Goal: Check status: Check status

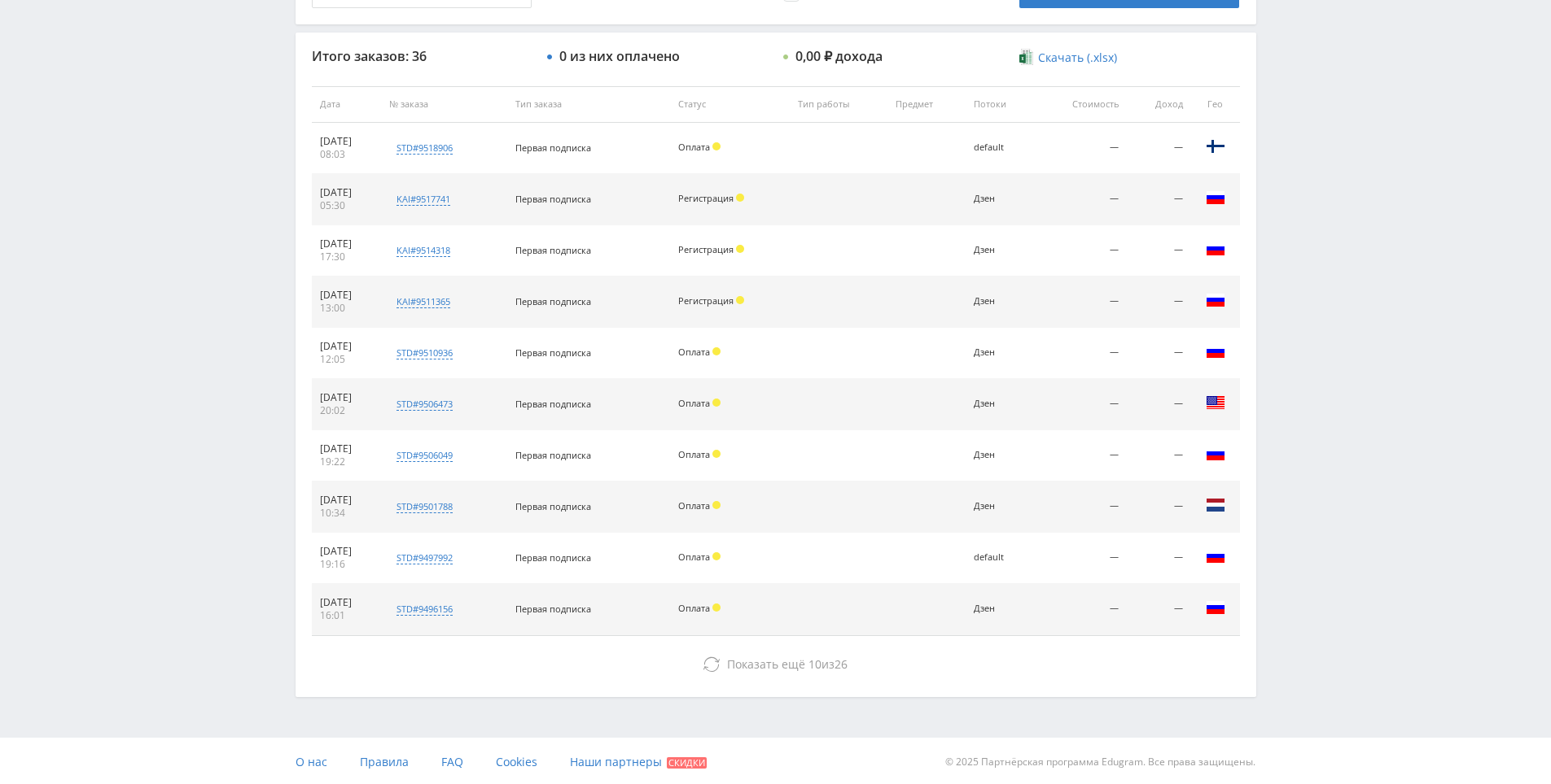
scroll to position [579, 0]
click at [1290, 468] on div "Telegram-канал Инструменты База знаний Ваш менеджер: [PERSON_NAME] Online @edug…" at bounding box center [776, 103] width 1551 height 1366
click at [1290, 499] on div "Telegram-канал Инструменты База знаний Ваш менеджер: [PERSON_NAME] Online @edug…" at bounding box center [776, 103] width 1551 height 1366
drag, startPoint x: 1290, startPoint y: 499, endPoint x: 1281, endPoint y: 459, distance: 41.0
click at [1281, 459] on div "Telegram-канал Инструменты База знаний Ваш менеджер: [PERSON_NAME] Online @edug…" at bounding box center [776, 103] width 1551 height 1366
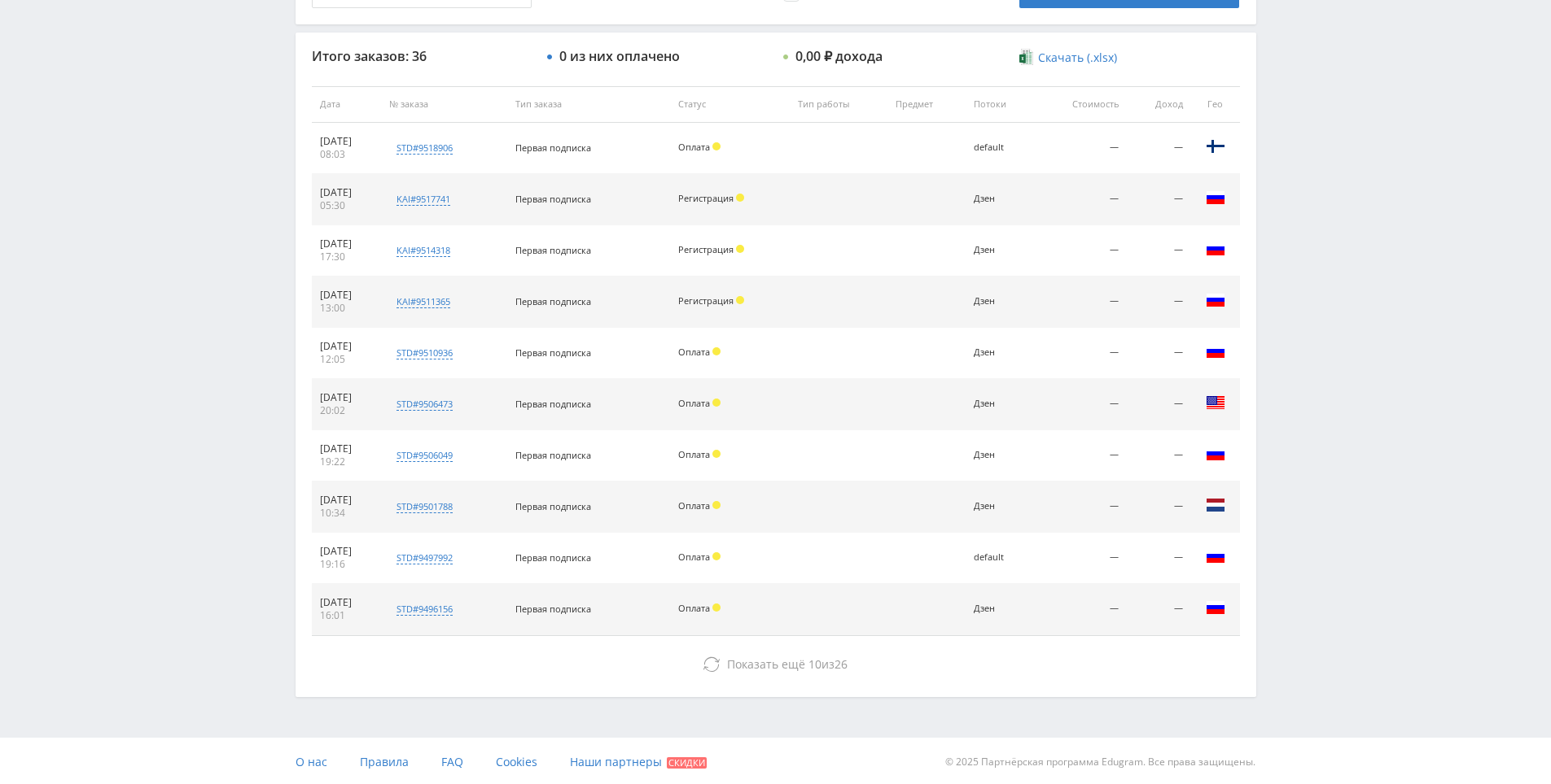
click at [1281, 469] on div "Telegram-канал Инструменты База знаний Ваш менеджер: [PERSON_NAME] Online @edug…" at bounding box center [776, 103] width 1551 height 1366
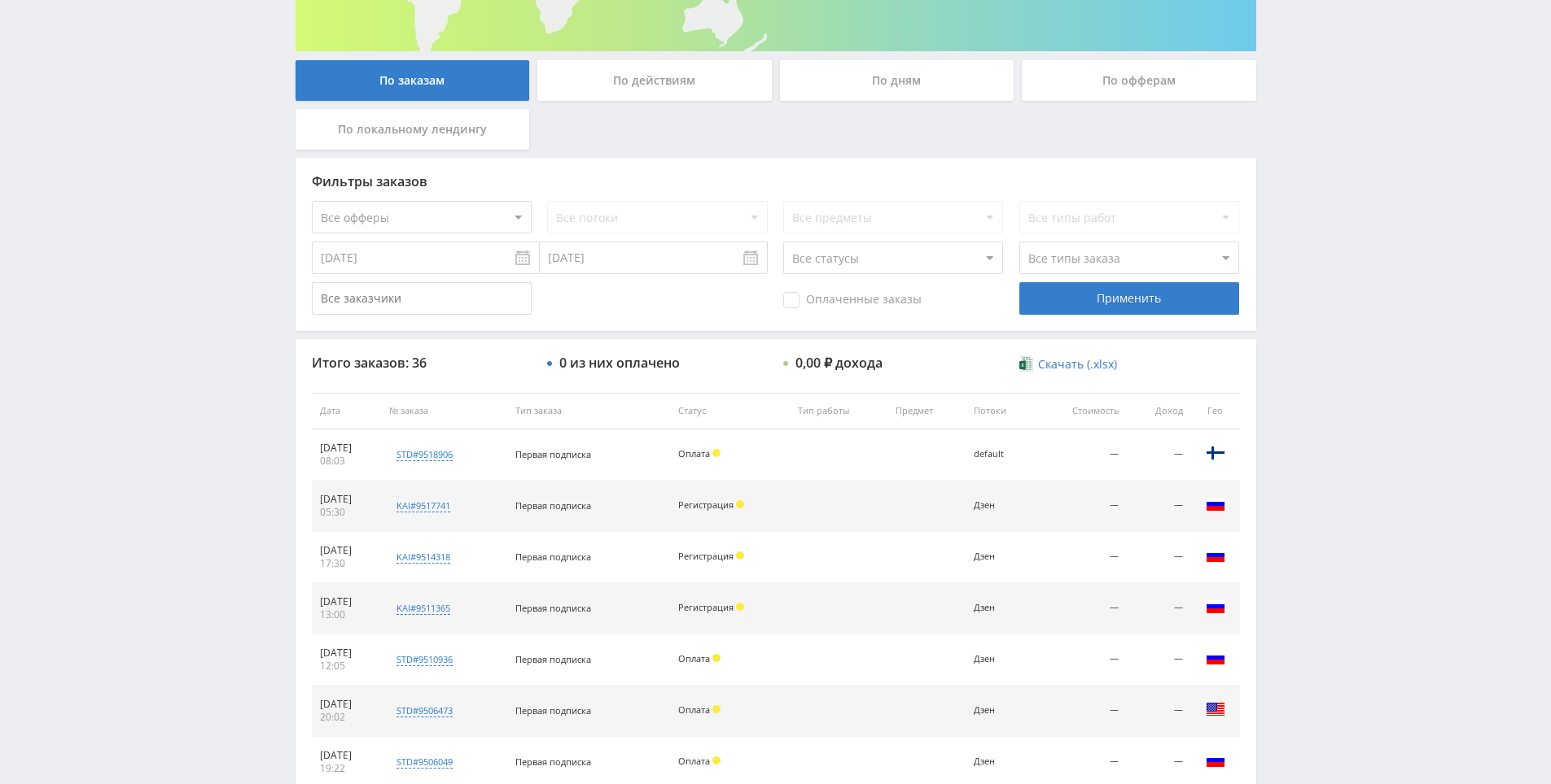
scroll to position [0, 0]
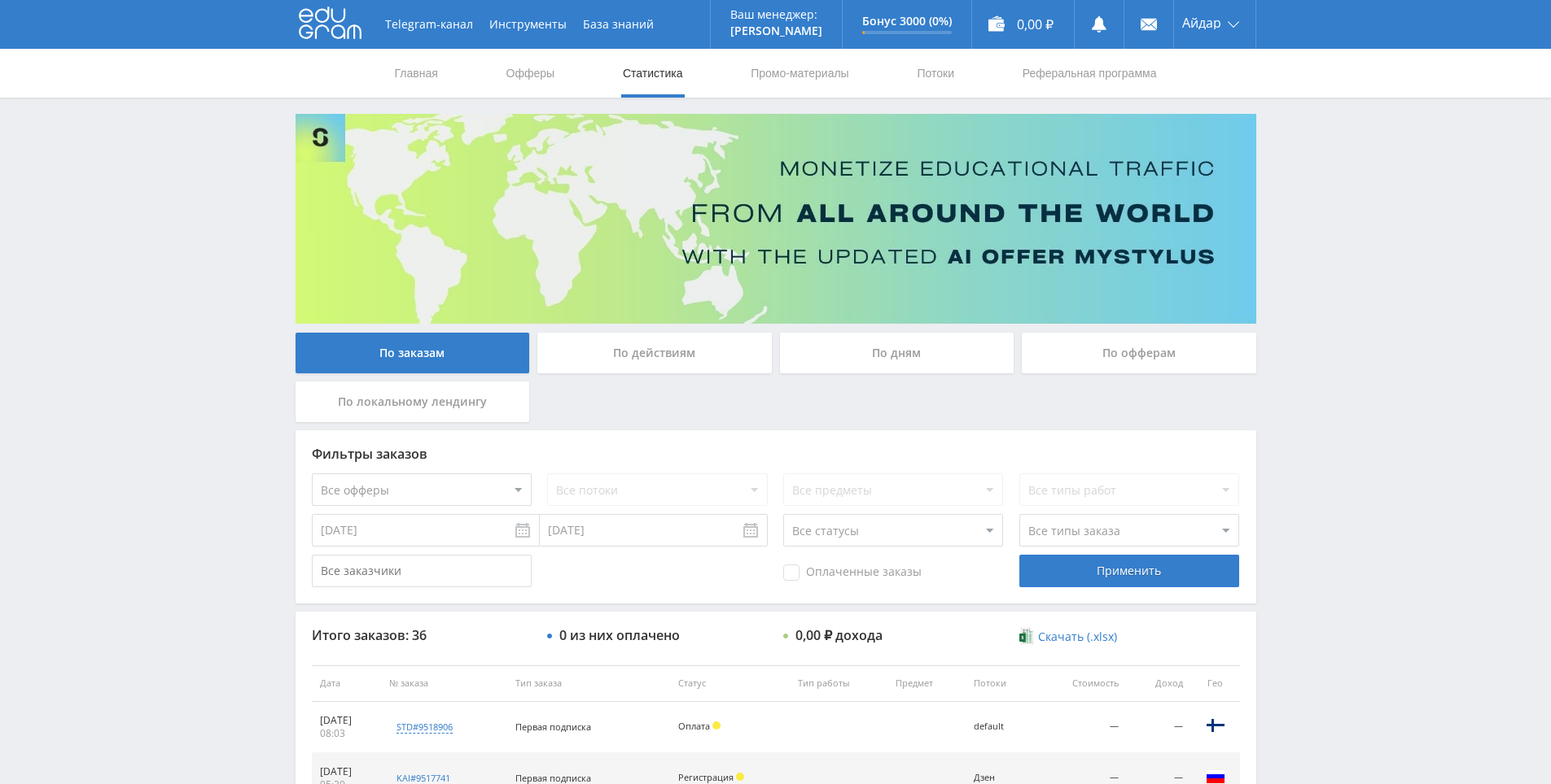
drag, startPoint x: 1293, startPoint y: 549, endPoint x: 1259, endPoint y: 319, distance: 232.5
drag, startPoint x: 1409, startPoint y: 421, endPoint x: 1410, endPoint y: 401, distance: 20.0
click at [1391, 313] on div "Telegram-канал Инструменты База знаний Ваш менеджер: [PERSON_NAME] Online @edug…" at bounding box center [776, 682] width 1551 height 1366
click at [1374, 268] on div "Telegram-канал Инструменты База знаний Ваш менеджер: [PERSON_NAME] Online @edug…" at bounding box center [776, 682] width 1551 height 1366
drag, startPoint x: 1374, startPoint y: 268, endPoint x: 1365, endPoint y: 227, distance: 42.0
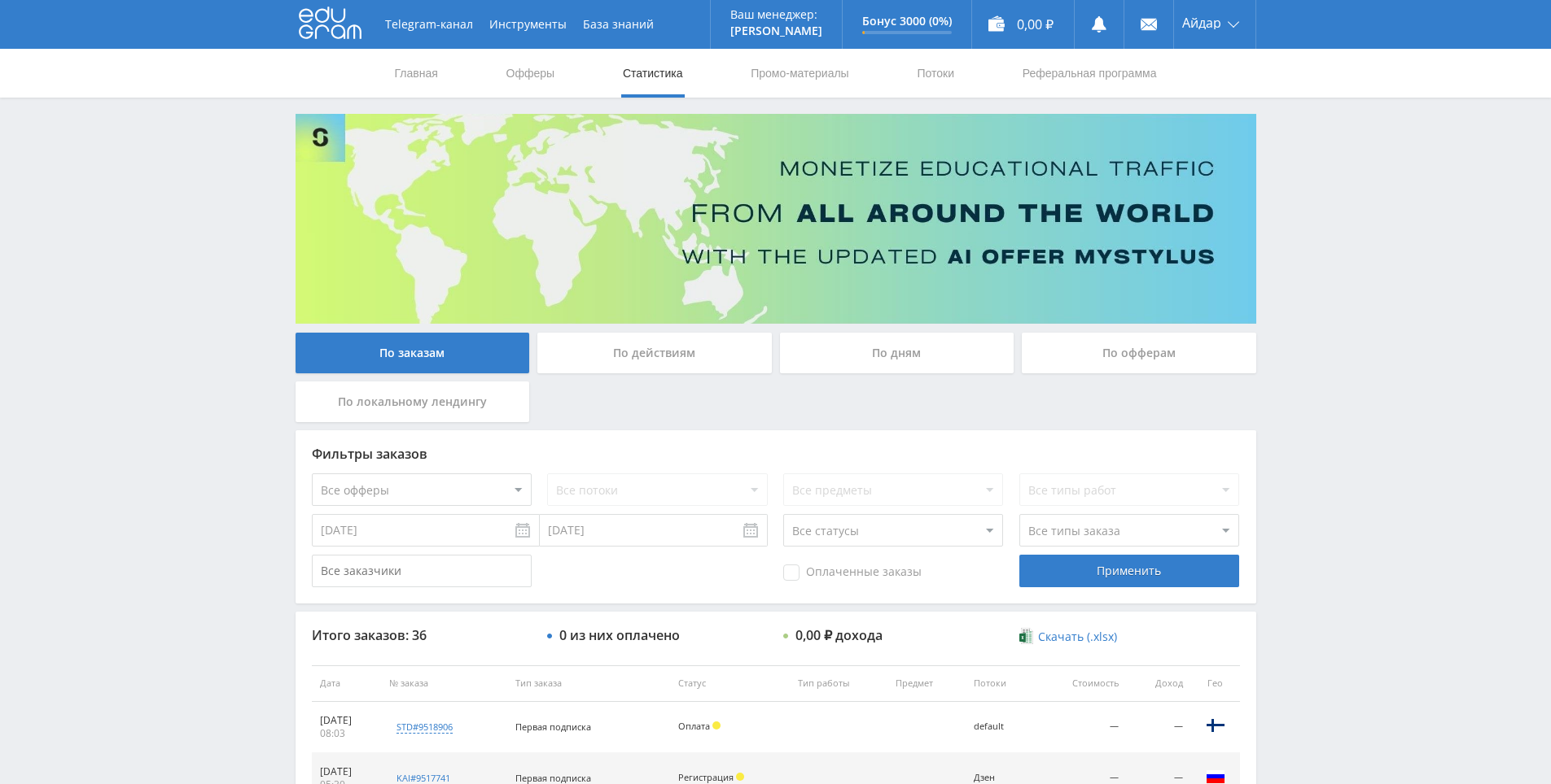
click at [1365, 227] on div "Telegram-канал Инструменты База знаний Ваш менеджер: [PERSON_NAME] Online @edug…" at bounding box center [776, 682] width 1551 height 1366
drag, startPoint x: 1406, startPoint y: 477, endPoint x: 1331, endPoint y: 260, distance: 229.6
click at [1344, 148] on div "Telegram-канал Инструменты База знаний Ваш менеджер: [PERSON_NAME] Online @edug…" at bounding box center [776, 682] width 1551 height 1366
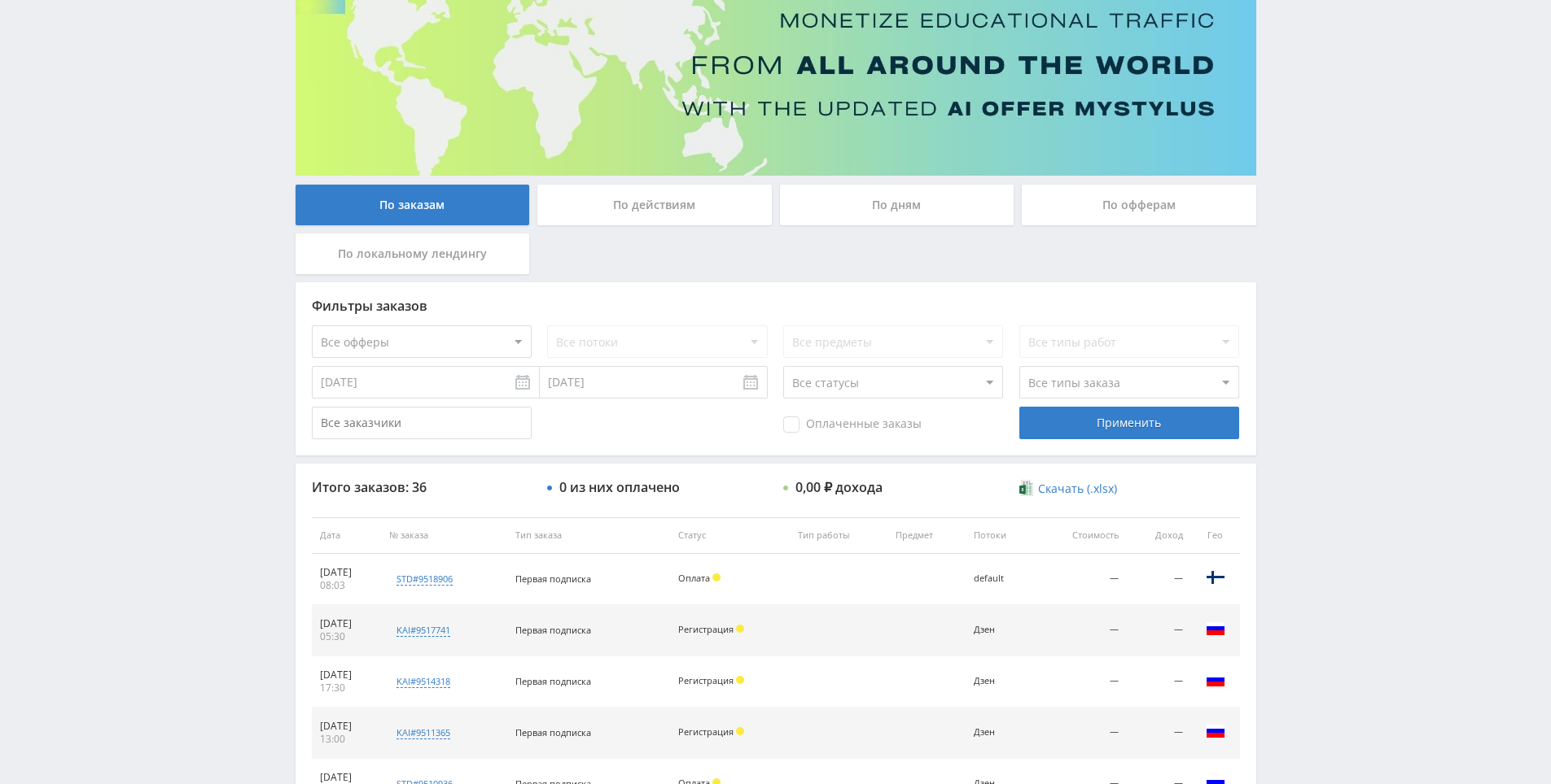
click at [1335, 477] on div "Telegram-канал Инструменты База знаний Ваш менеджер: [PERSON_NAME] Online @edug…" at bounding box center [776, 534] width 1551 height 1366
drag, startPoint x: 1335, startPoint y: 477, endPoint x: 1335, endPoint y: 458, distance: 19.0
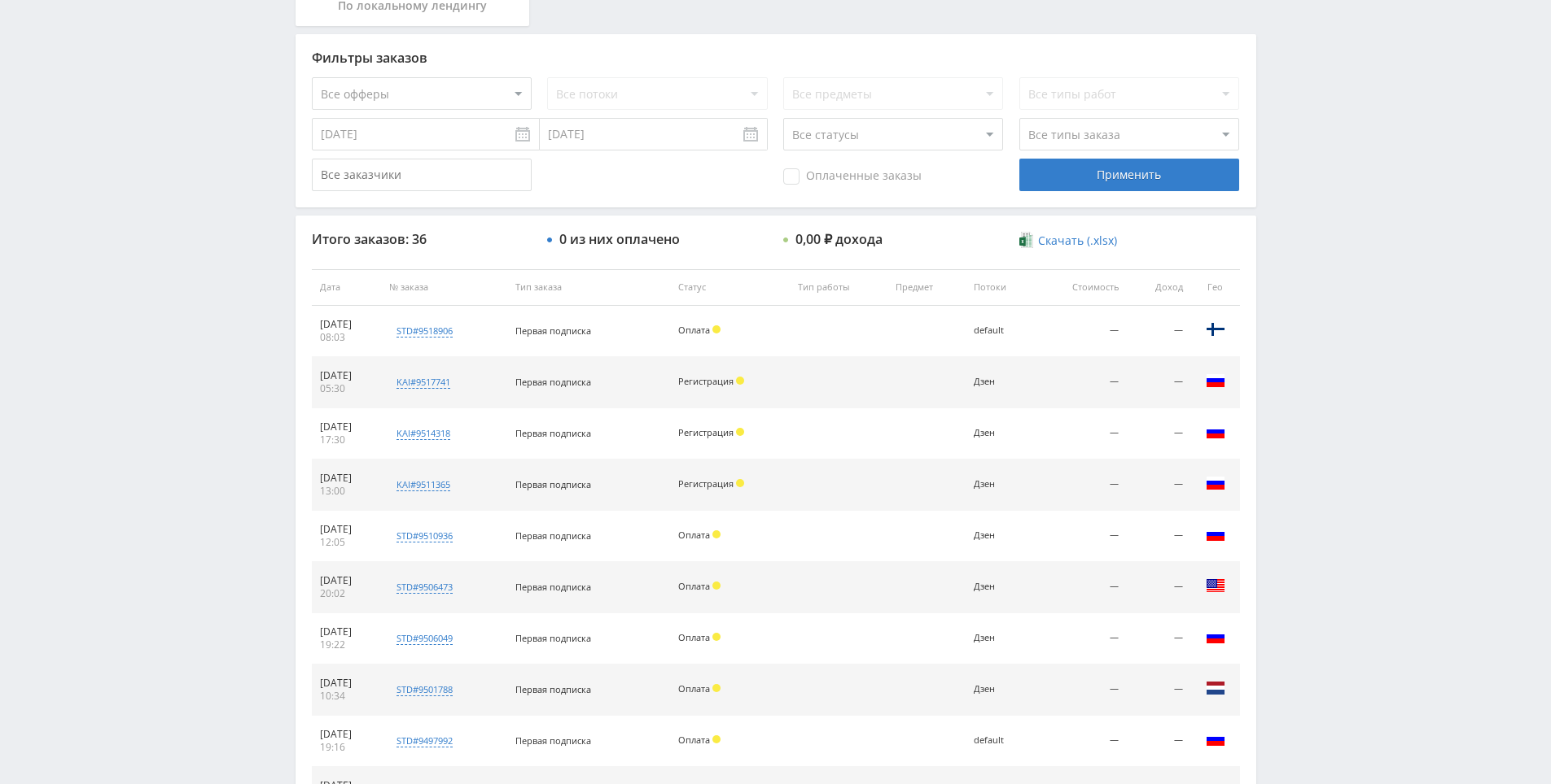
scroll to position [582, 0]
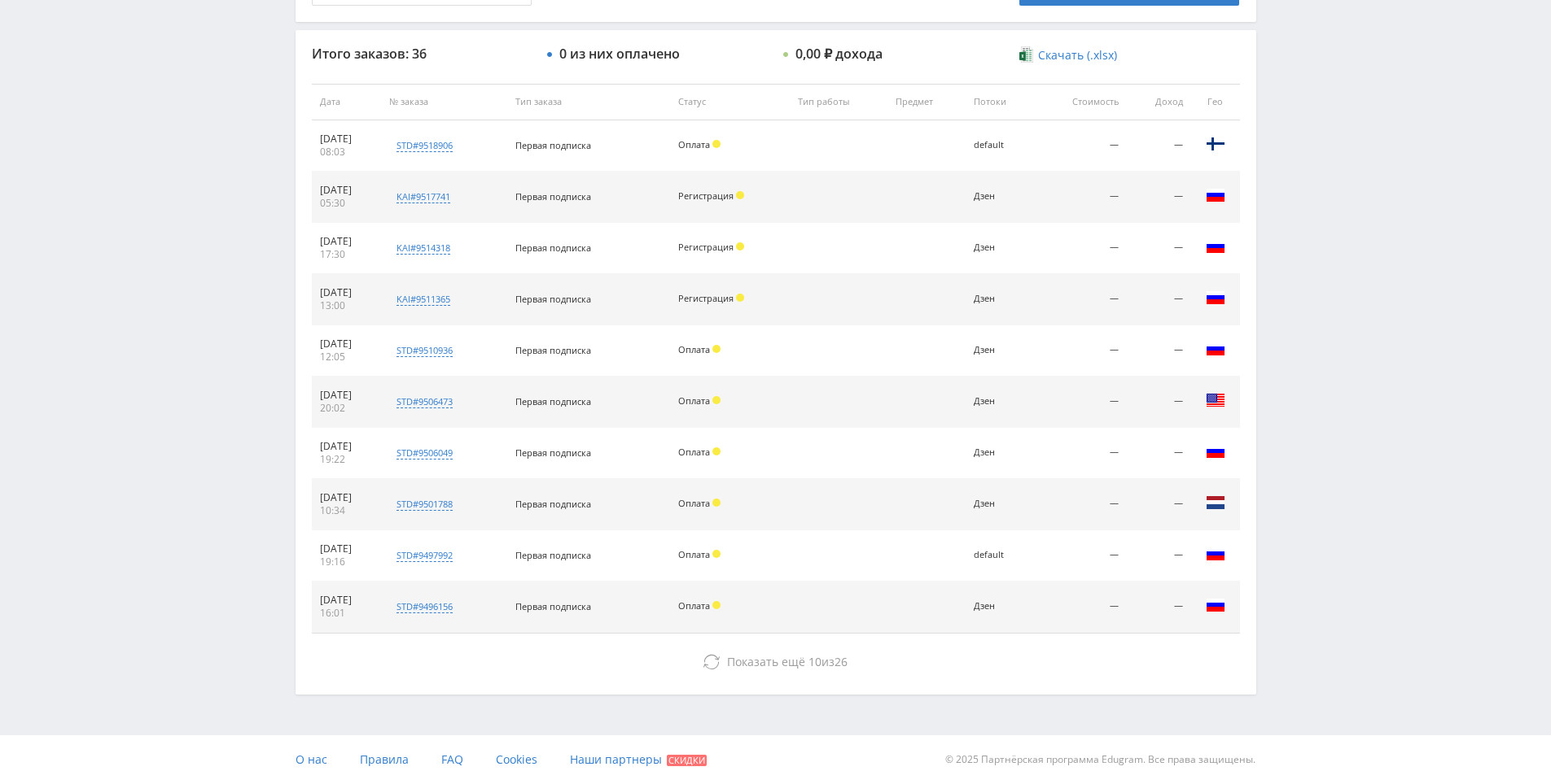
drag, startPoint x: 1295, startPoint y: 454, endPoint x: 1309, endPoint y: 523, distance: 70.4
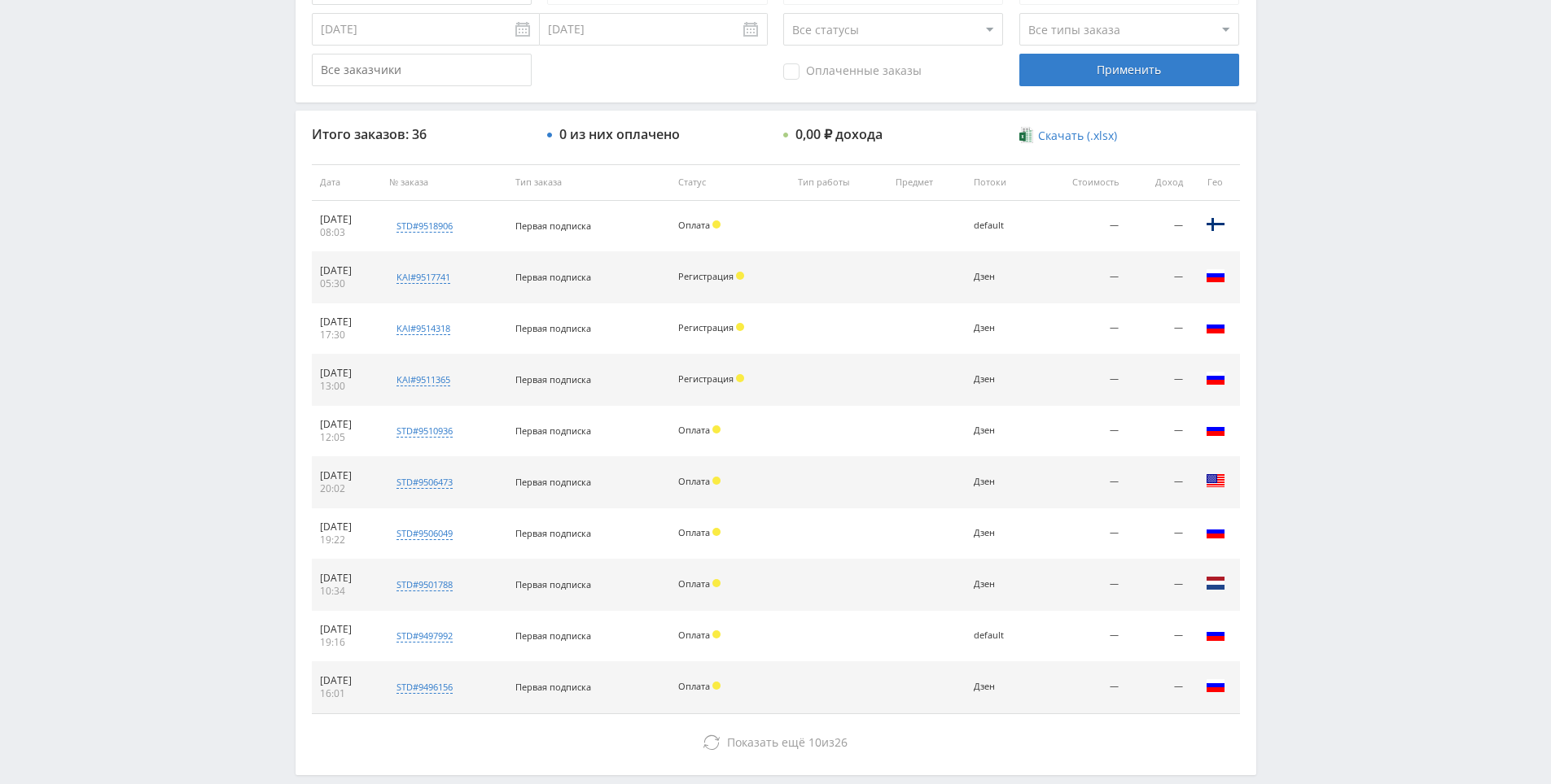
scroll to position [500, 0]
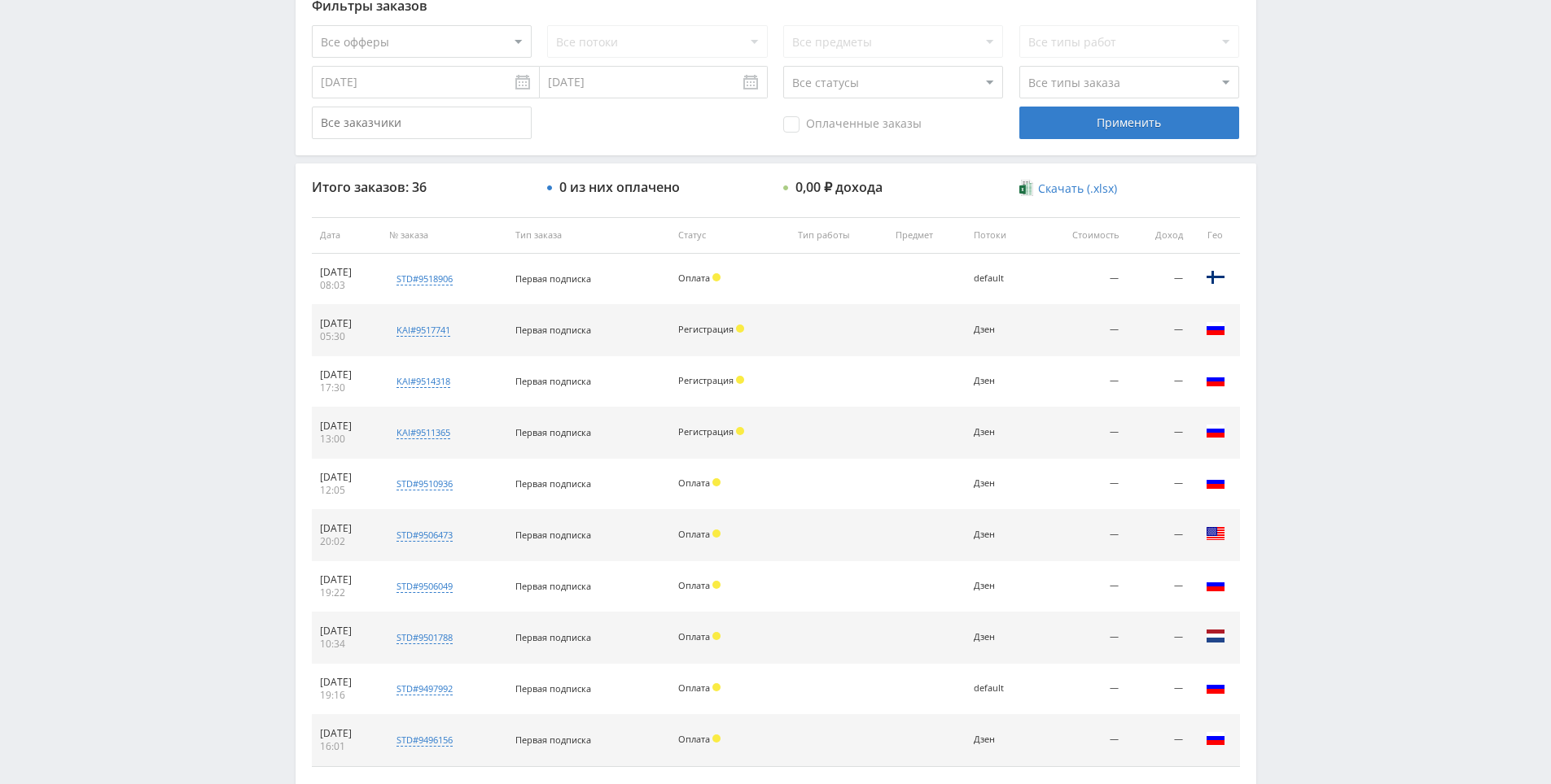
drag, startPoint x: 1310, startPoint y: 516, endPoint x: 1315, endPoint y: 384, distance: 132.1
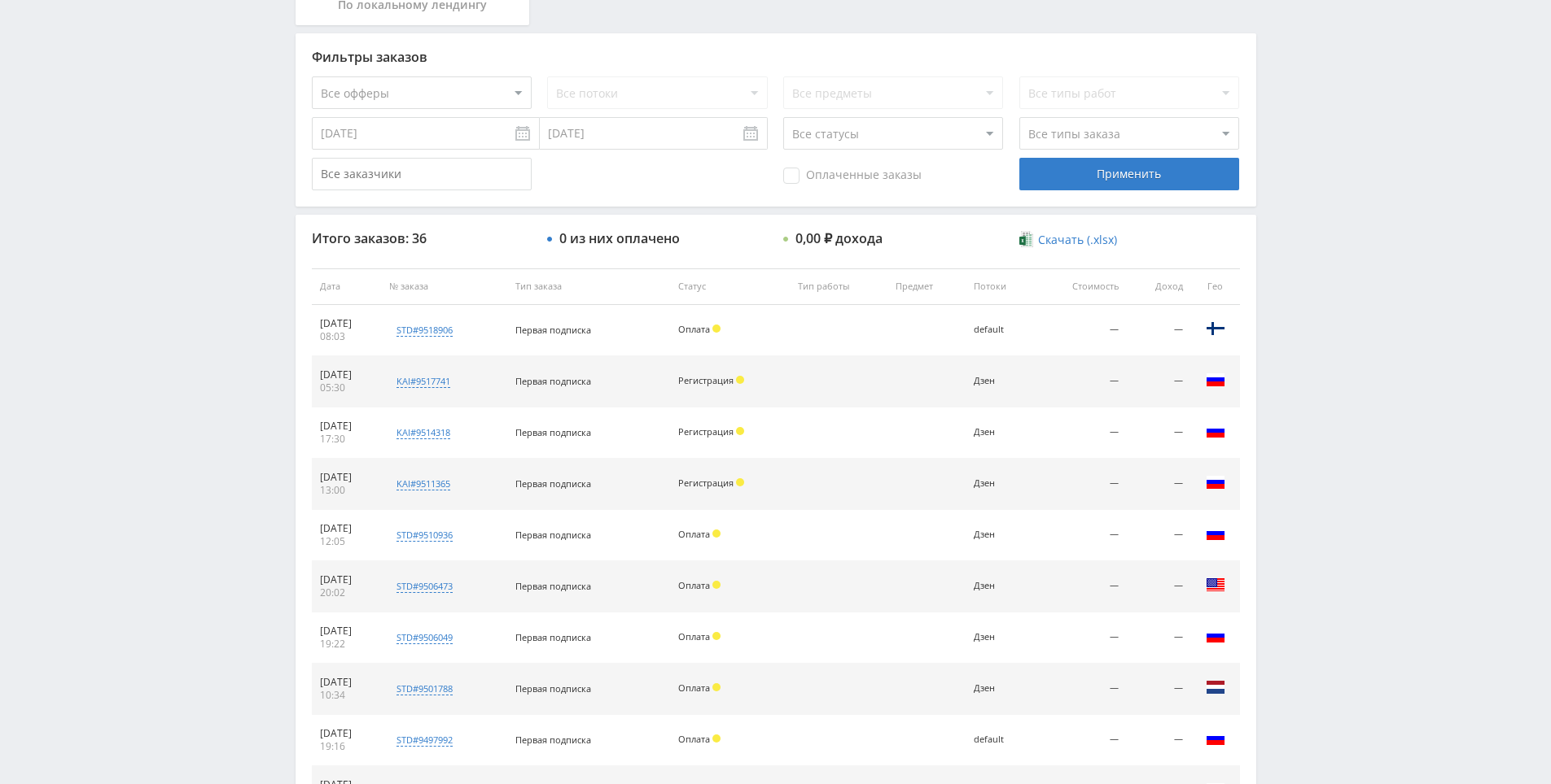
drag, startPoint x: 1292, startPoint y: 341, endPoint x: 1292, endPoint y: 250, distance: 91.0
click at [1292, 322] on div "Telegram-канал Инструменты База знаний Ваш менеджер: [PERSON_NAME] Online @edug…" at bounding box center [776, 285] width 1551 height 1366
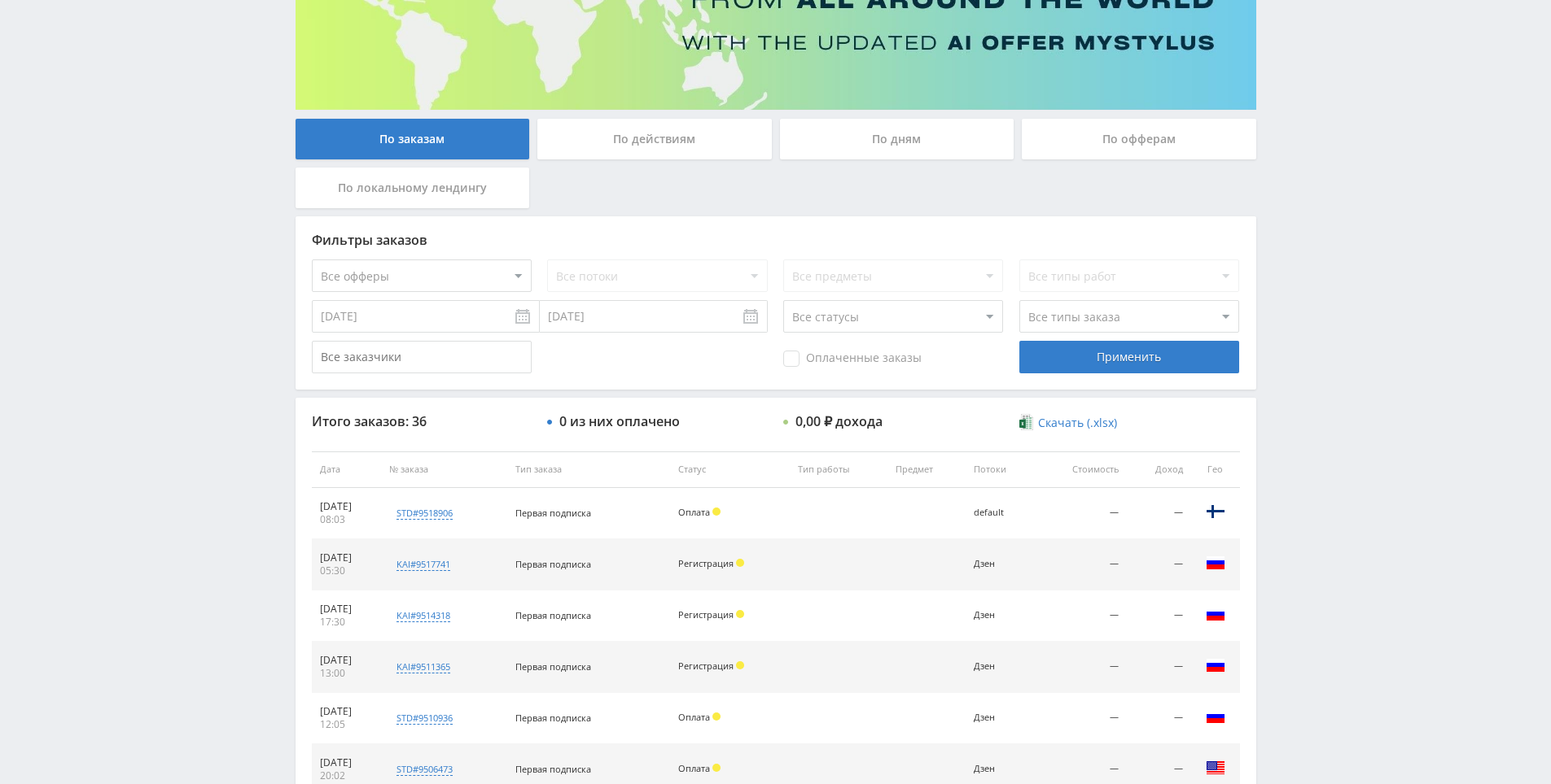
scroll to position [0, 0]
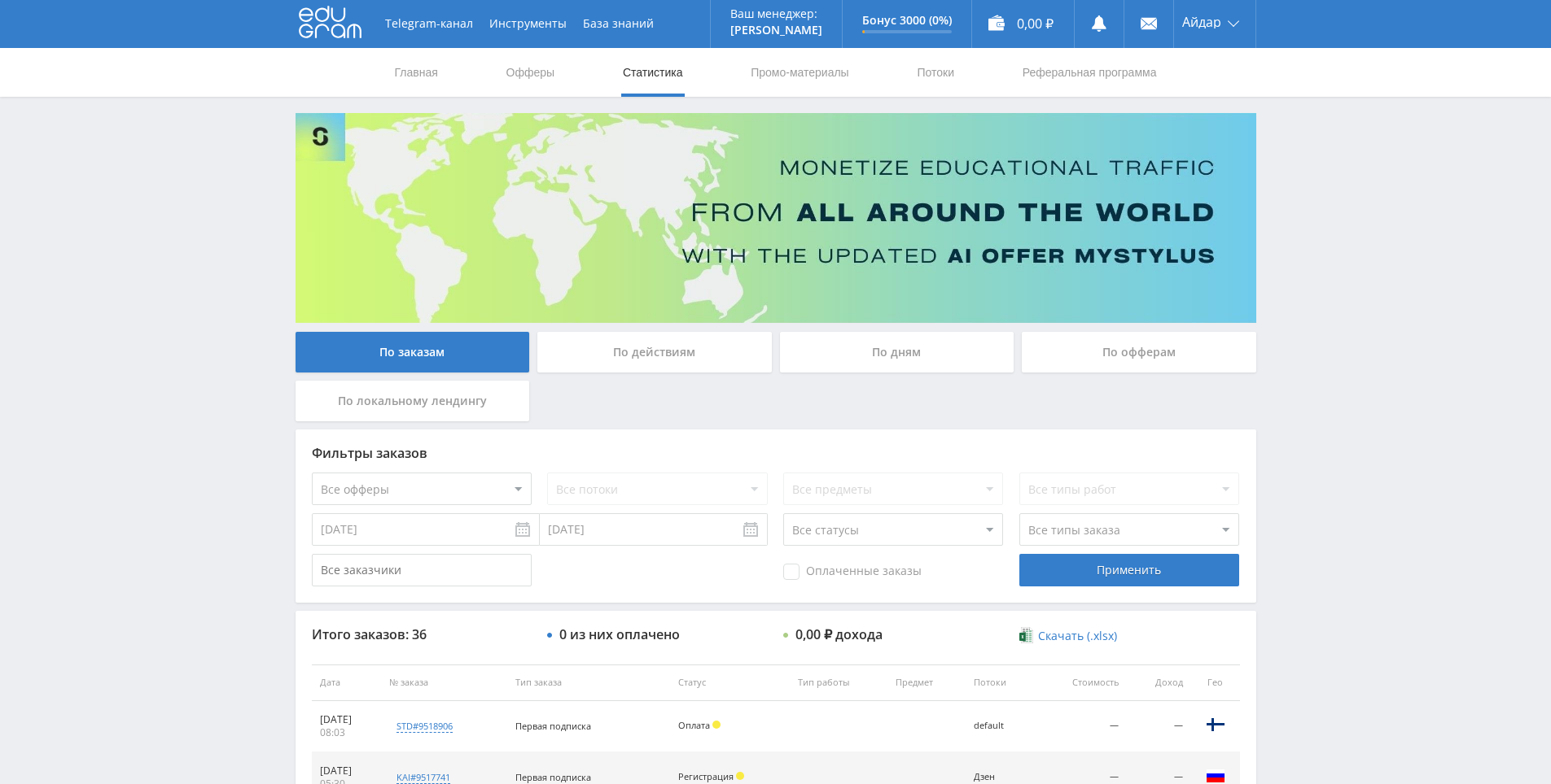
drag, startPoint x: 1281, startPoint y: 258, endPoint x: 1283, endPoint y: 141, distance: 117.0
